Goal: Task Accomplishment & Management: Use online tool/utility

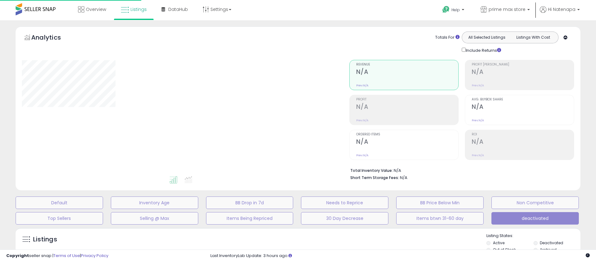
scroll to position [121, 0]
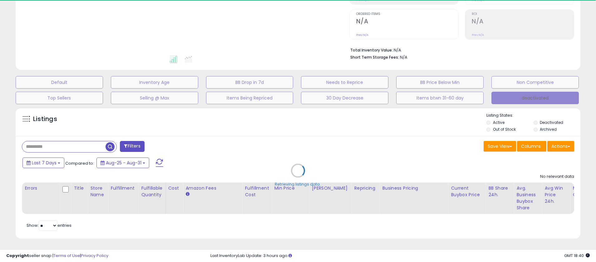
click at [526, 100] on button "deactivated" at bounding box center [534, 98] width 87 height 12
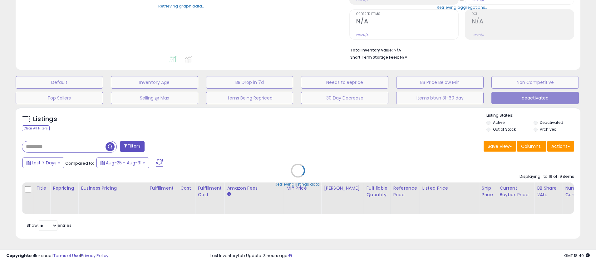
type input "********"
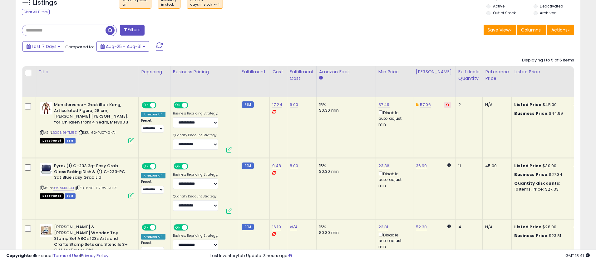
scroll to position [237, 0]
click at [67, 130] on link "B0CN9HTM5Z" at bounding box center [65, 132] width 24 height 5
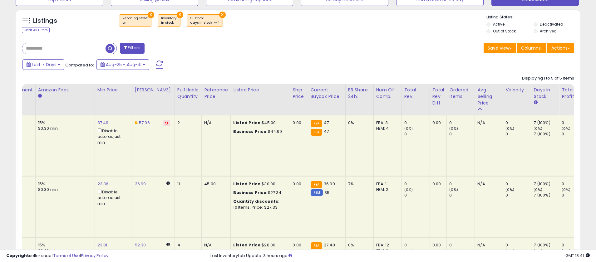
scroll to position [0, 0]
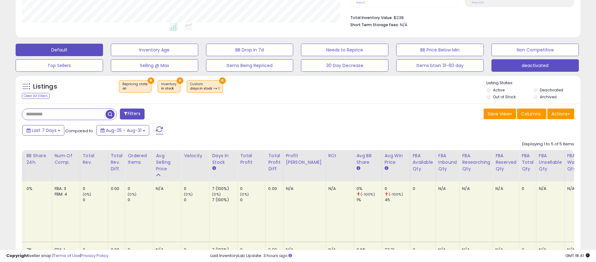
click at [93, 44] on button "Default" at bounding box center [59, 50] width 87 height 12
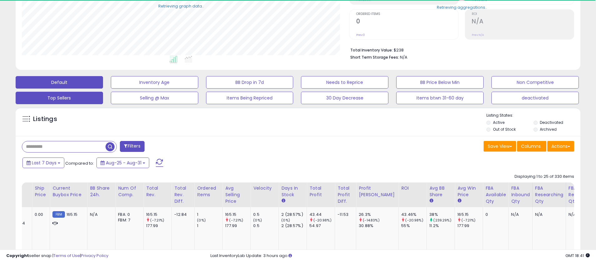
click at [74, 103] on button "Top Sellers" at bounding box center [59, 98] width 87 height 12
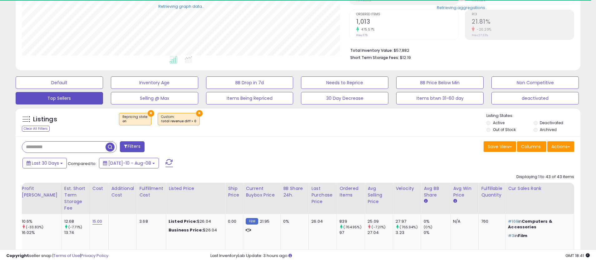
select select "**"
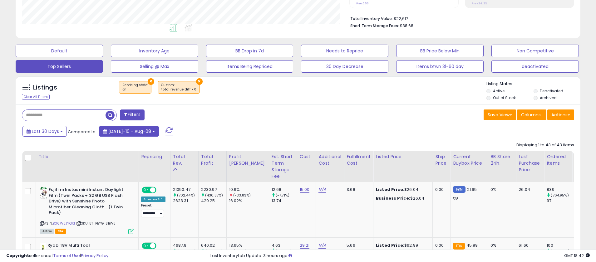
click at [138, 130] on span "[DATE]-10 - Aug-08" at bounding box center [129, 131] width 43 height 6
click at [71, 134] on span "Compared to:" at bounding box center [82, 132] width 29 height 6
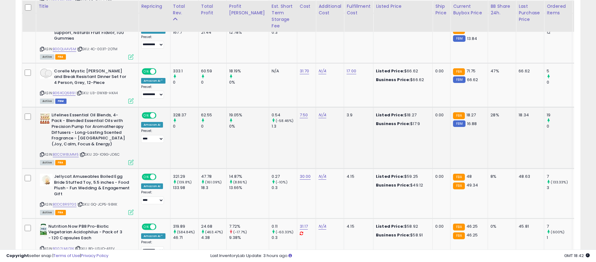
scroll to position [1075, 0]
